Goal: Find contact information: Find contact information

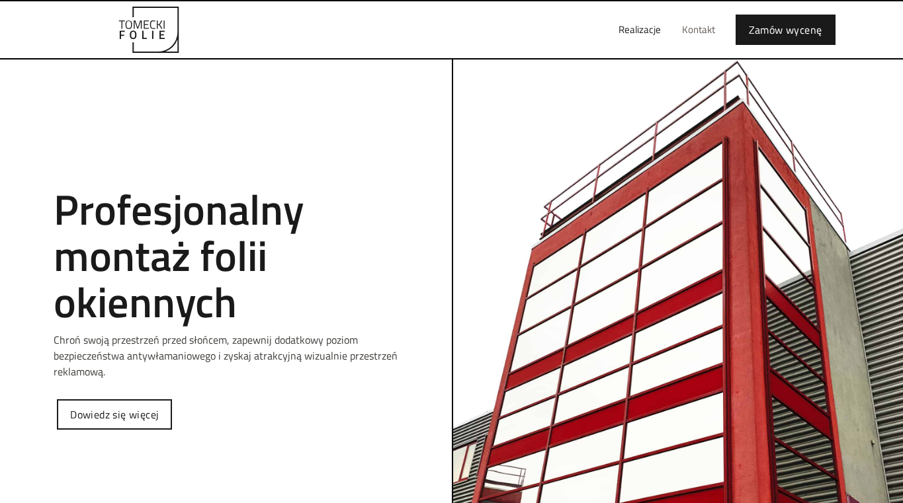
click at [698, 20] on link "Kontakt" at bounding box center [698, 30] width 54 height 42
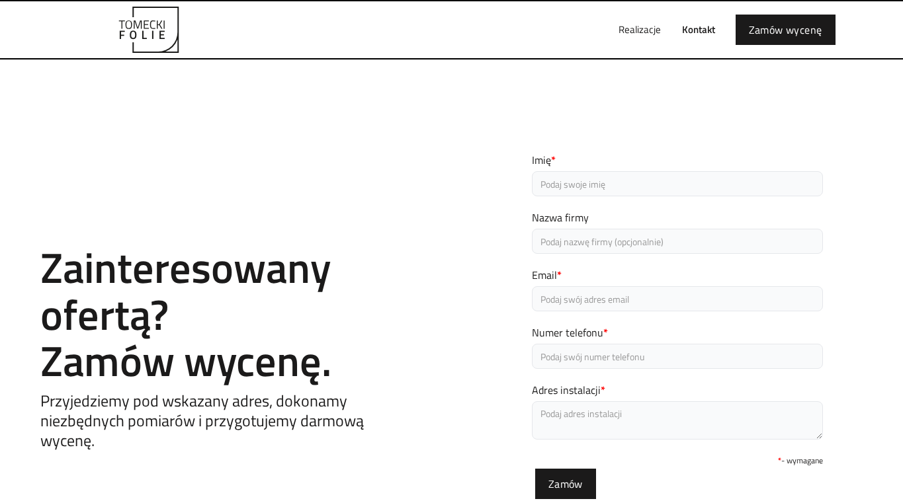
click at [171, 19] on img "home" at bounding box center [149, 30] width 146 height 46
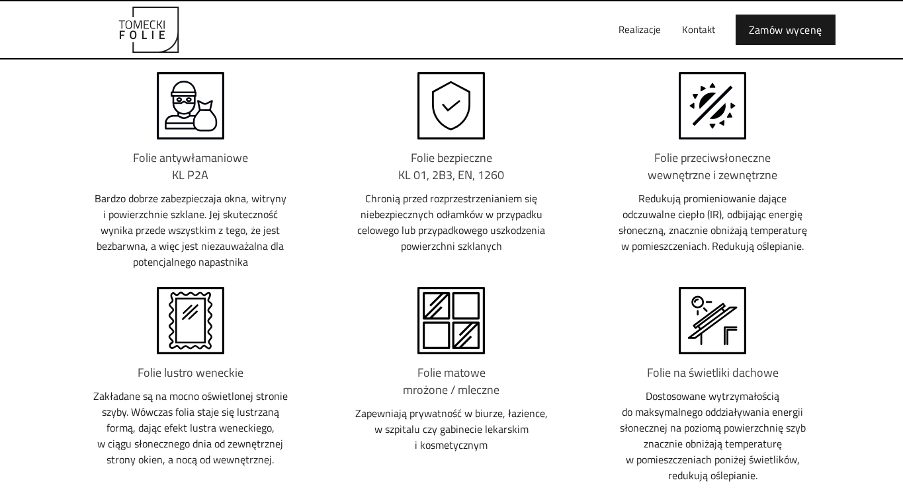
scroll to position [1313, 0]
